Goal: Task Accomplishment & Management: Complete application form

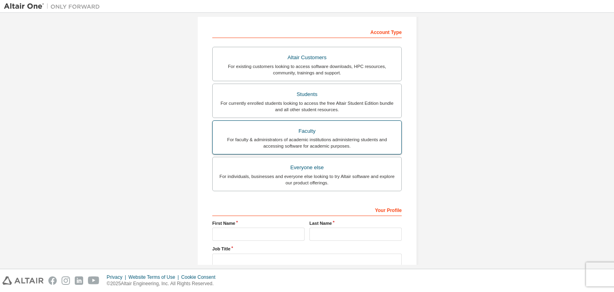
scroll to position [120, 0]
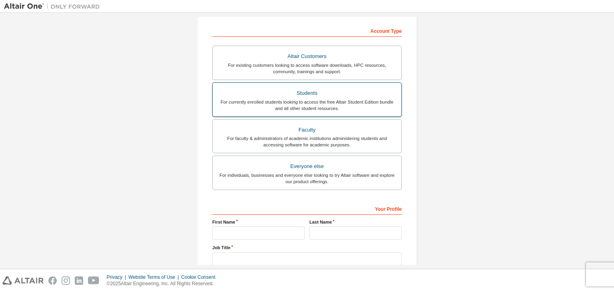
click at [306, 94] on div "Students" at bounding box center [306, 92] width 179 height 11
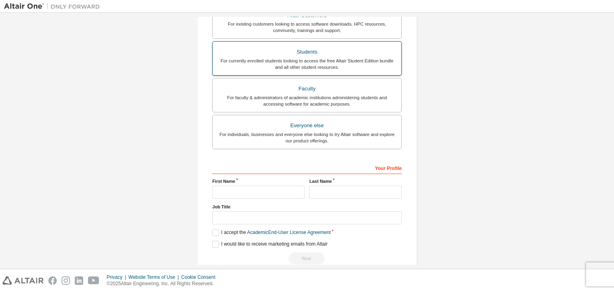
scroll to position [195, 0]
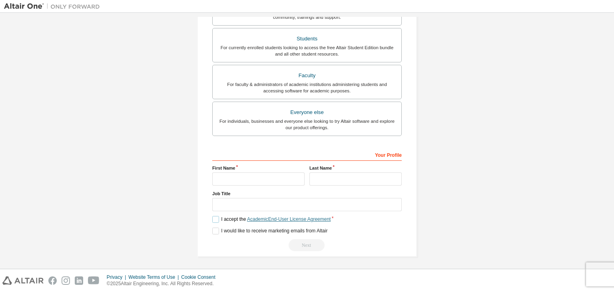
click at [256, 216] on link "Academic End-User License Agreement" at bounding box center [288, 219] width 83 height 6
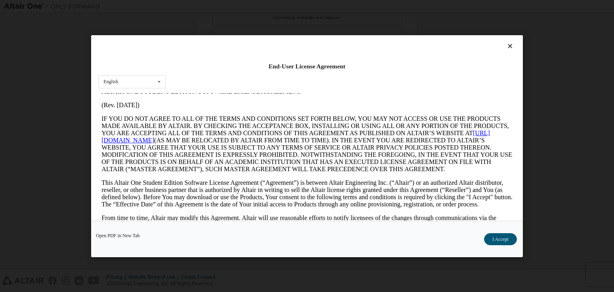
scroll to position [40, 0]
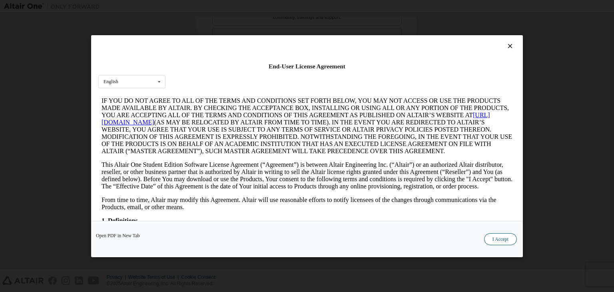
click at [494, 242] on button "I Accept" at bounding box center [500, 239] width 33 height 12
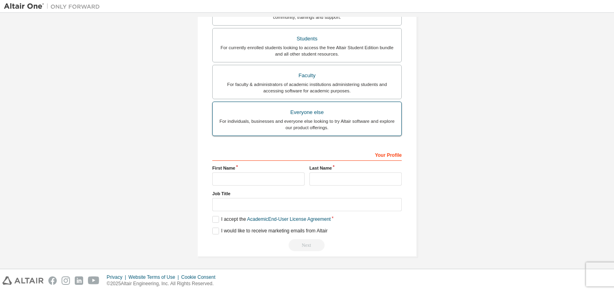
click at [316, 118] on div "For individuals, businesses and everyone else looking to try Altair software an…" at bounding box center [306, 124] width 179 height 13
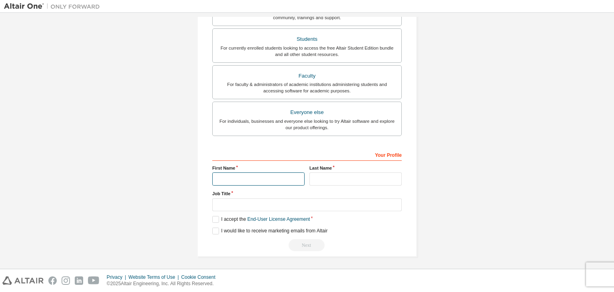
click at [242, 180] on input "text" at bounding box center [258, 178] width 92 height 13
type input "*****"
click at [318, 177] on input "text" at bounding box center [355, 178] width 92 height 13
type input "******"
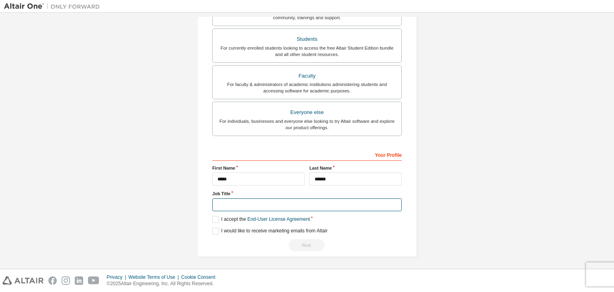
click at [288, 206] on input "text" at bounding box center [306, 204] width 189 height 13
type input "**********"
click at [213, 218] on label "I accept the End-User License Agreement" at bounding box center [260, 219] width 97 height 7
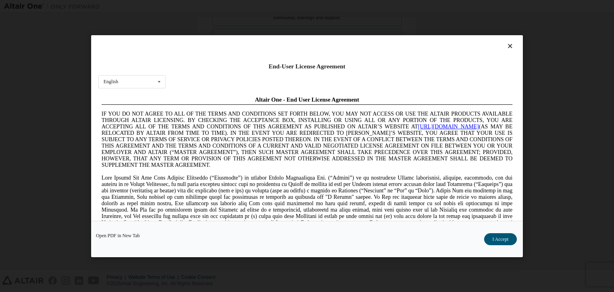
scroll to position [0, 0]
click at [493, 241] on button "I Accept" at bounding box center [500, 239] width 33 height 12
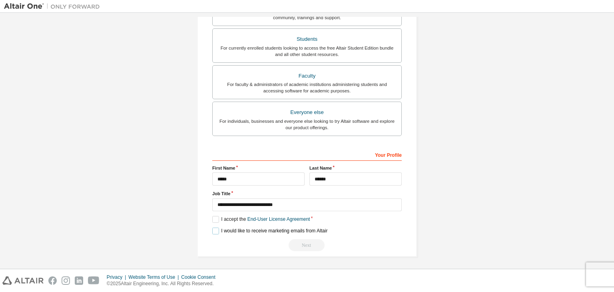
click at [217, 229] on label "I would like to receive marketing emails from Altair" at bounding box center [269, 230] width 115 height 7
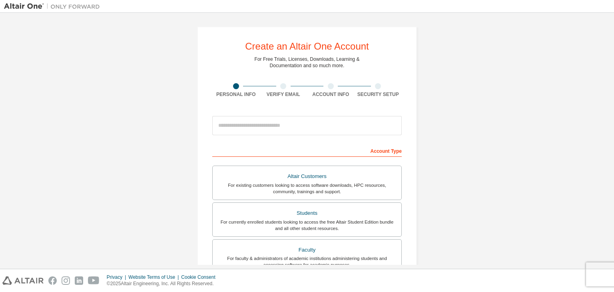
scroll to position [40, 0]
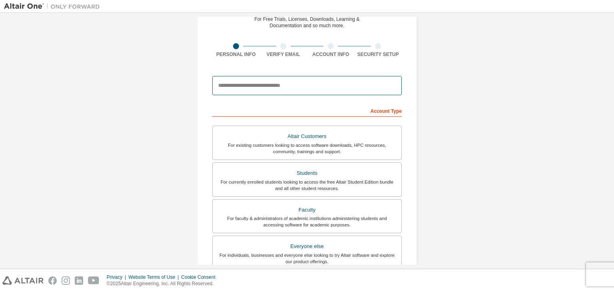
click at [275, 87] on input "email" at bounding box center [306, 85] width 189 height 19
type input "**********"
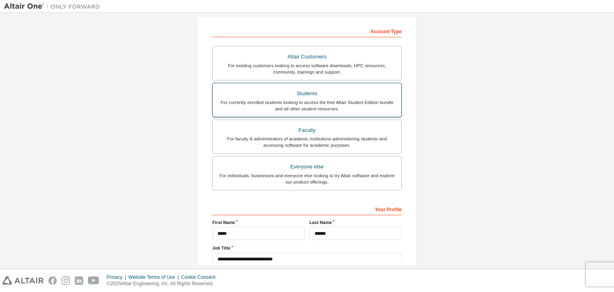
scroll to position [174, 0]
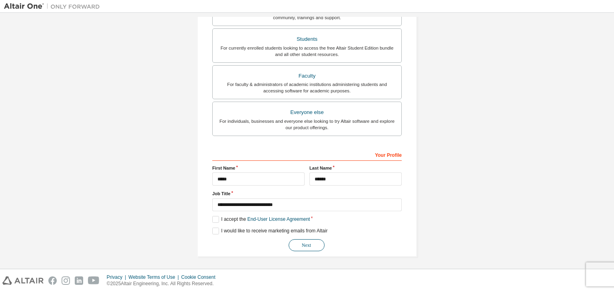
click at [315, 242] on button "Next" at bounding box center [306, 245] width 36 height 12
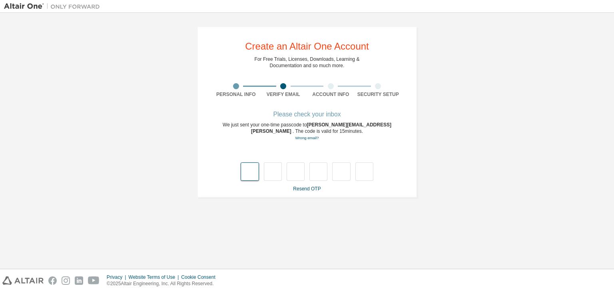
type input "*"
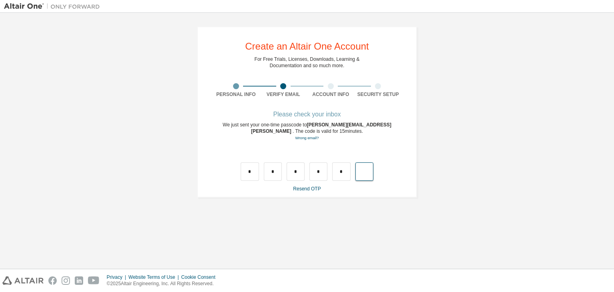
type input "*"
click at [315, 188] on link "Resend OTP" at bounding box center [307, 189] width 28 height 6
